Goal: Unclear: Unclear

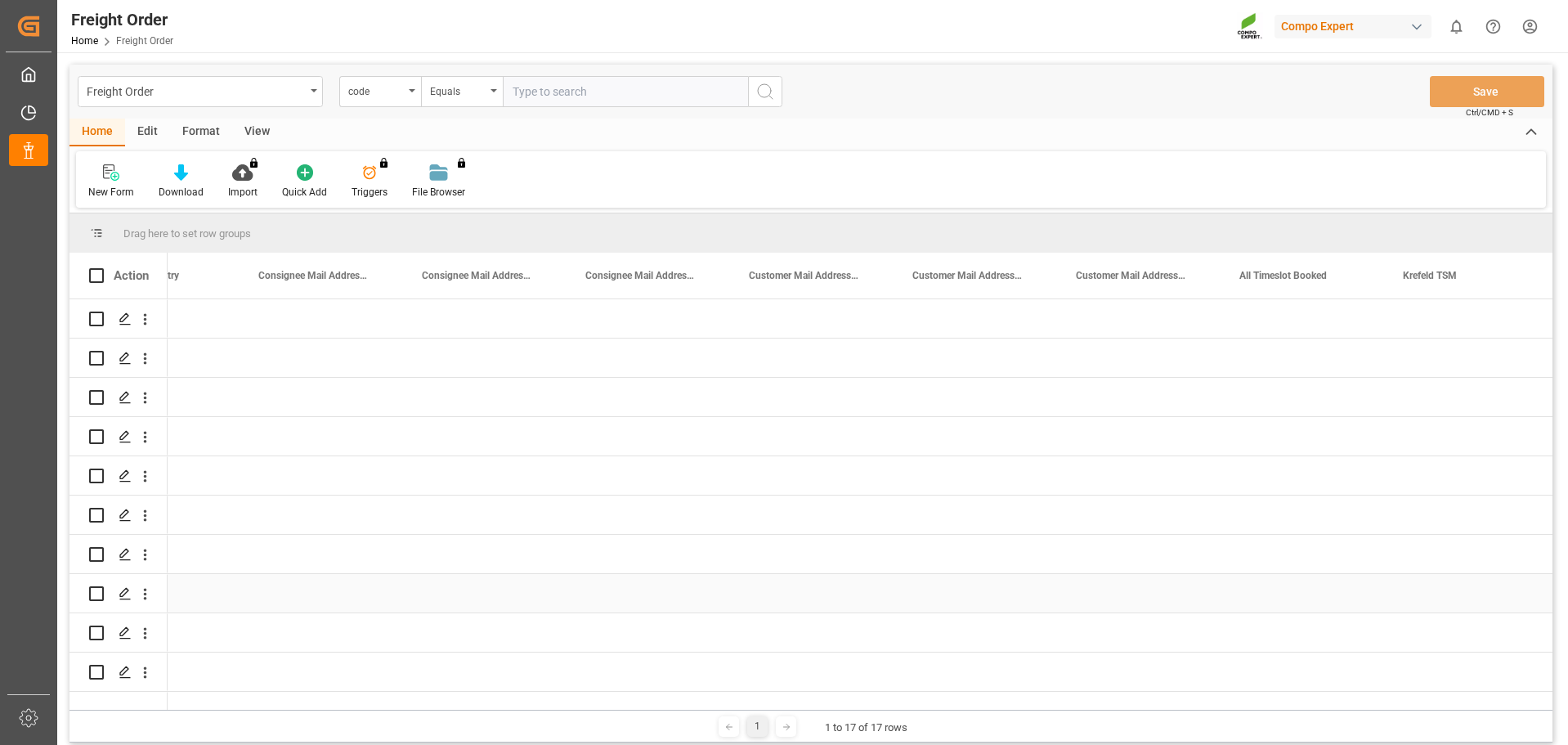
scroll to position [0, 2054]
